Goal: Find specific page/section: Find specific page/section

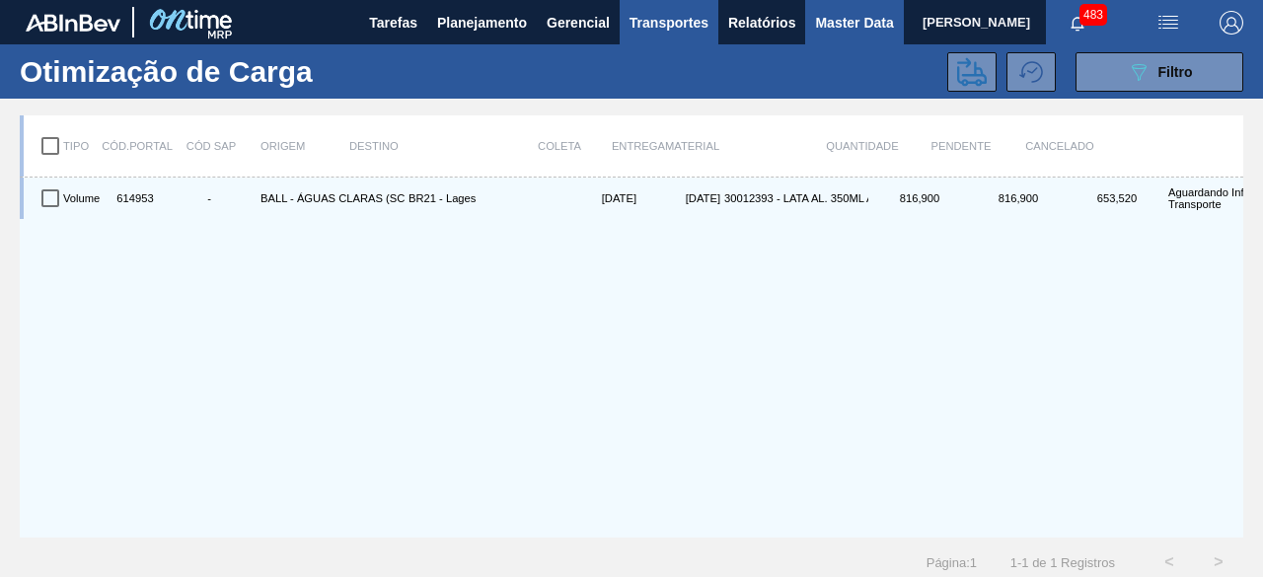
click at [840, 32] on span "Master Data" at bounding box center [854, 23] width 78 height 24
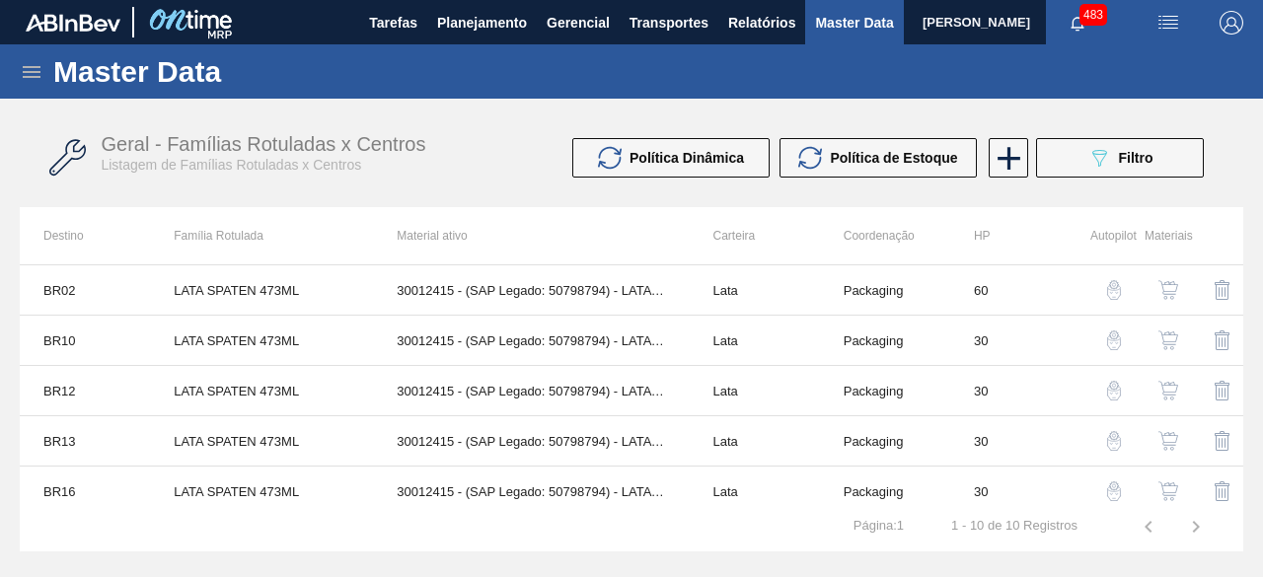
click at [22, 76] on icon at bounding box center [32, 72] width 24 height 24
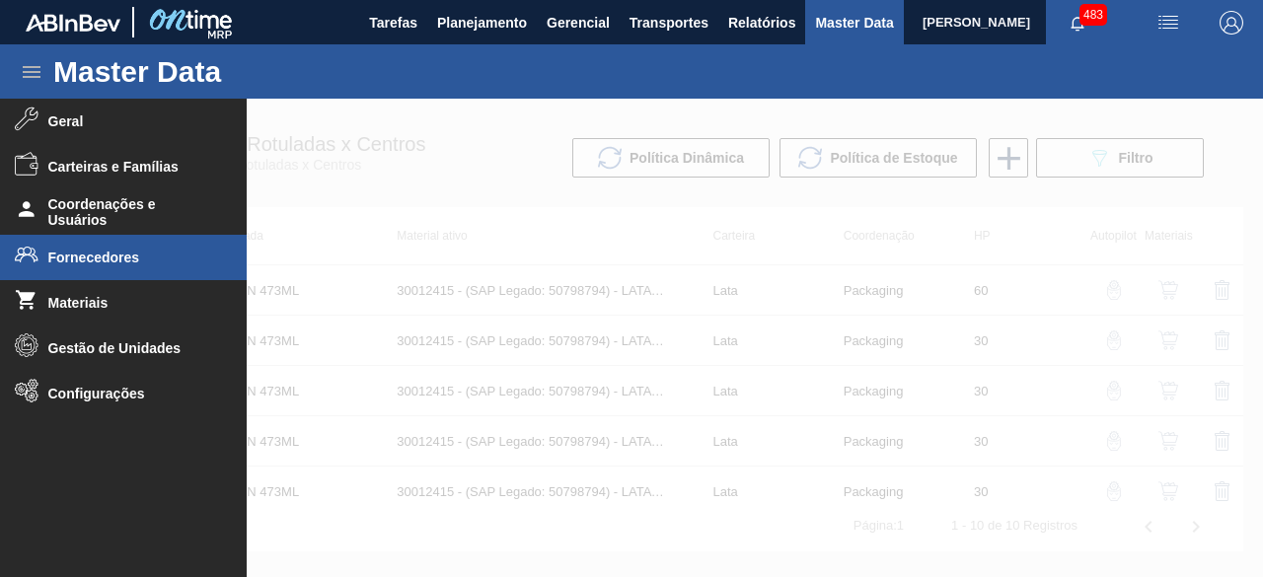
click at [149, 246] on li "Fornecedores" at bounding box center [123, 257] width 247 height 45
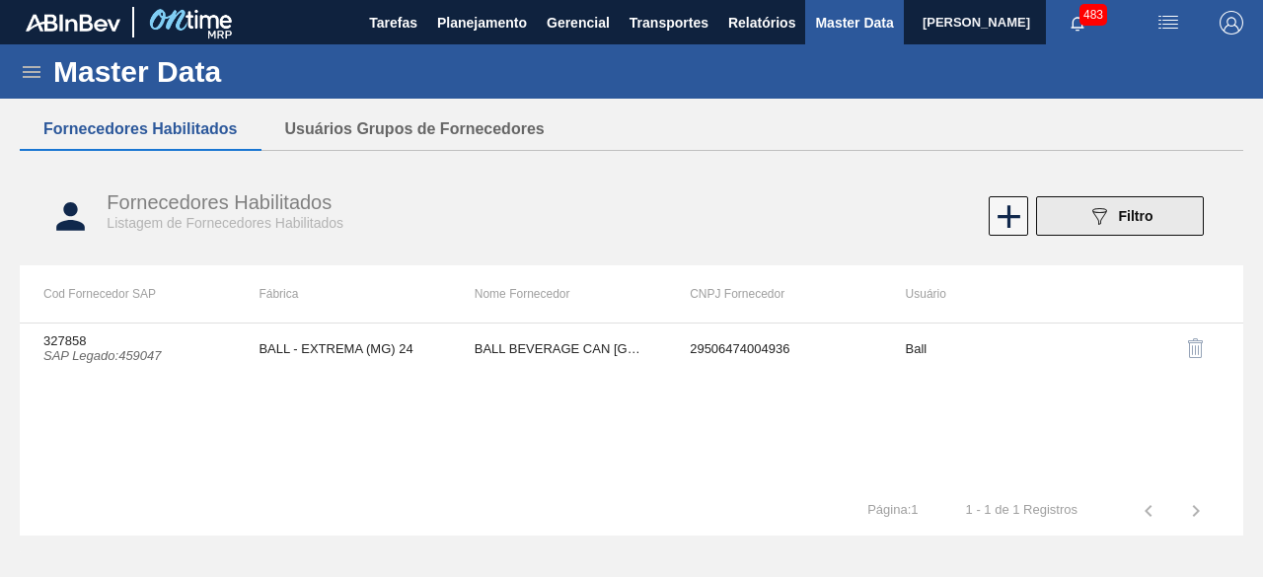
click at [1109, 212] on icon "089F7B8B-B2A5-4AFE-B5C0-19BA573D28AC" at bounding box center [1099, 216] width 24 height 24
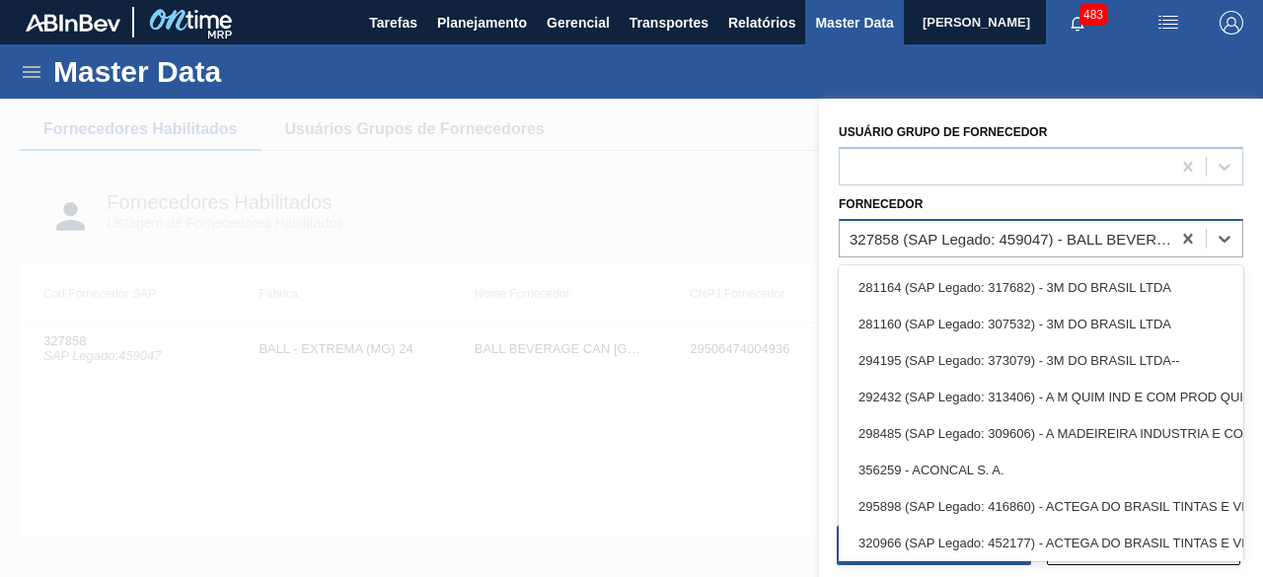
click at [1078, 239] on div "327858 (SAP Legado: 459047) - BALL BEVERAGE [GEOGRAPHIC_DATA]" at bounding box center [1010, 238] width 323 height 17
paste input "327175"
type input "327175"
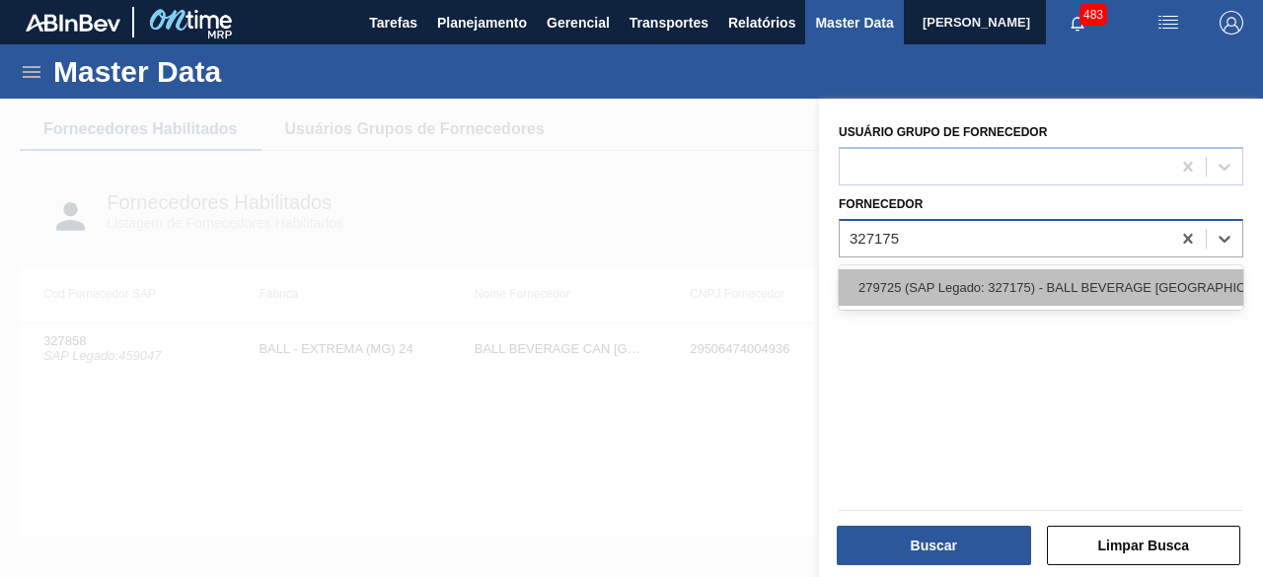
click at [1000, 270] on div "279725 (SAP Legado: 327175) - BALL BEVERAGE [GEOGRAPHIC_DATA] SA" at bounding box center [1041, 287] width 404 height 37
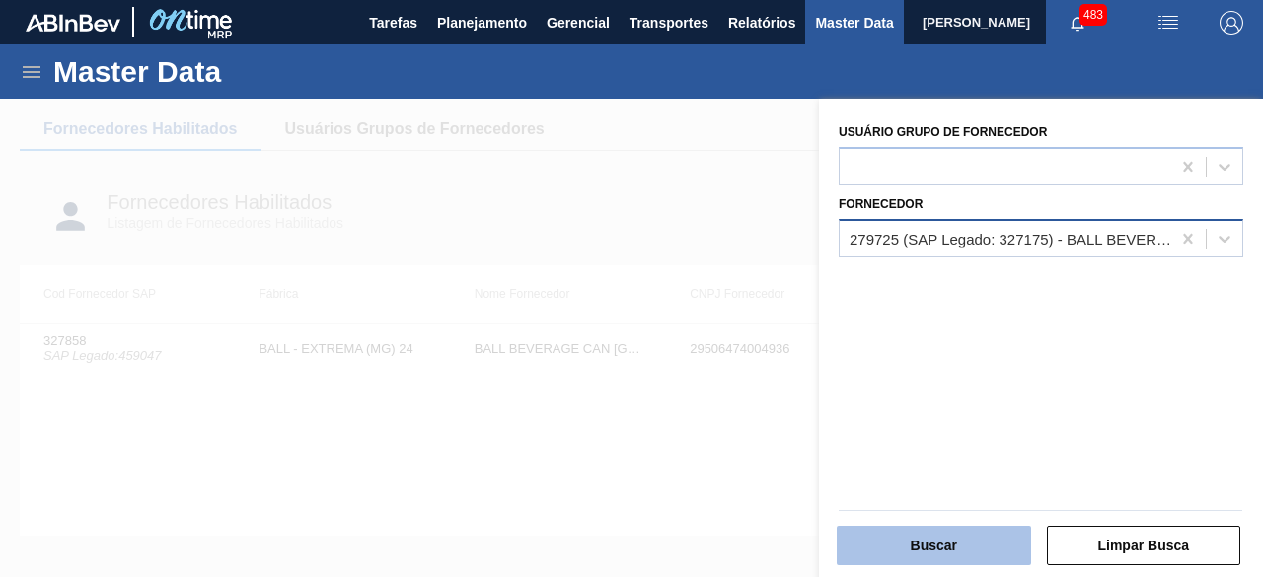
click at [968, 547] on button "Buscar" at bounding box center [934, 545] width 194 height 39
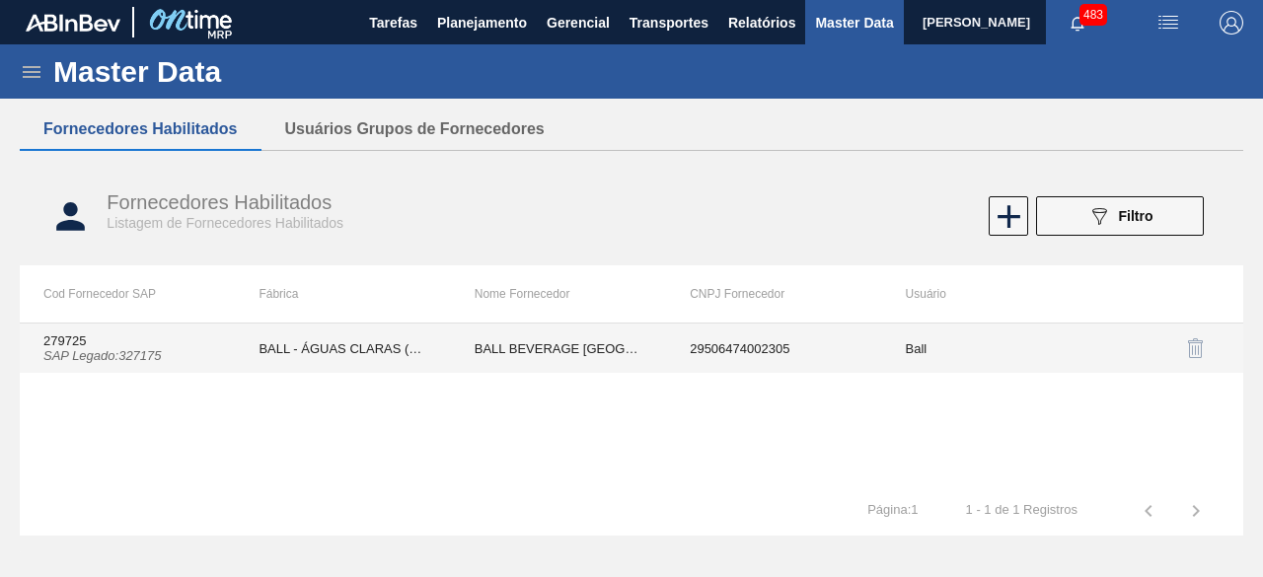
click at [582, 336] on td "BALL BEVERAGE [GEOGRAPHIC_DATA] SA" at bounding box center [558, 348] width 215 height 49
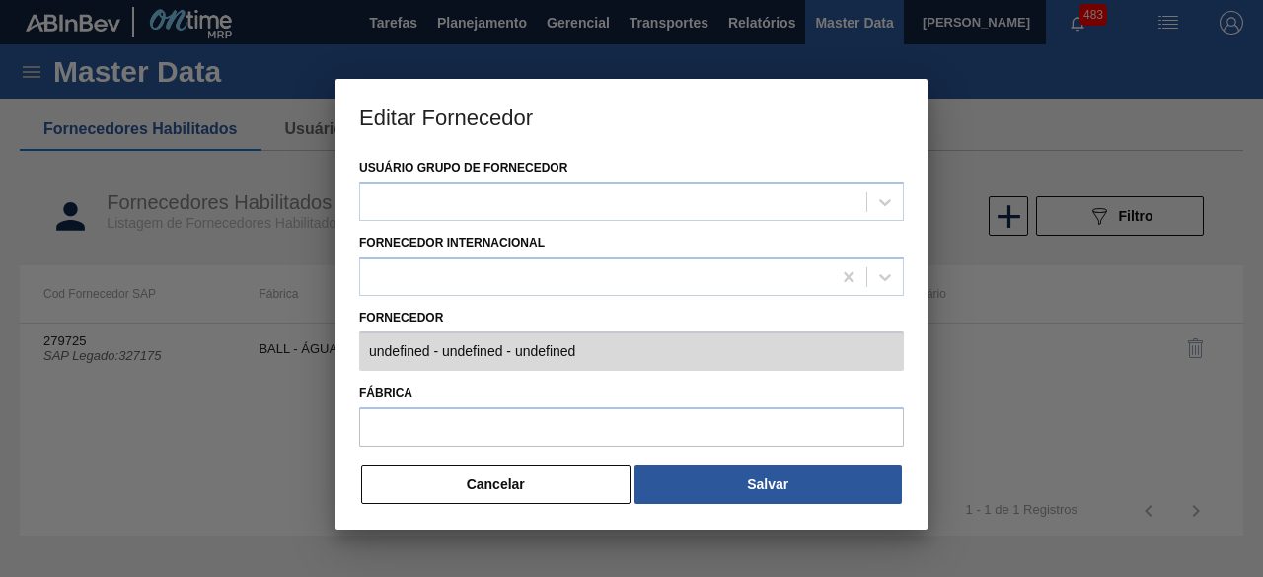
type input "279725 (SAP Legado: 327175) - BALL BEVERAGE [GEOGRAPHIC_DATA] [GEOGRAPHIC_DATA]…"
type input "BALL - ÁGUAS CLARAS (SC)"
